Goal: Task Accomplishment & Management: Use online tool/utility

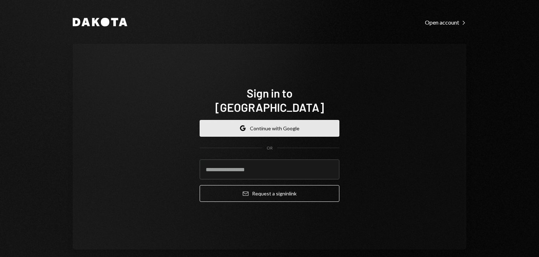
click at [220, 120] on button "Google Continue with Google" at bounding box center [269, 128] width 140 height 17
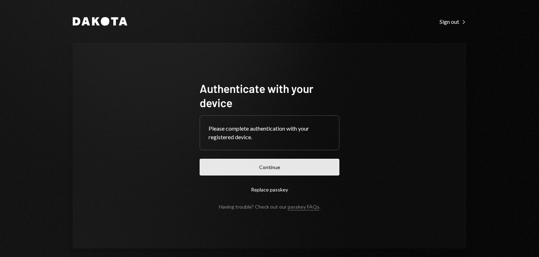
click at [280, 173] on button "Continue" at bounding box center [269, 167] width 140 height 17
